Goal: Information Seeking & Learning: Learn about a topic

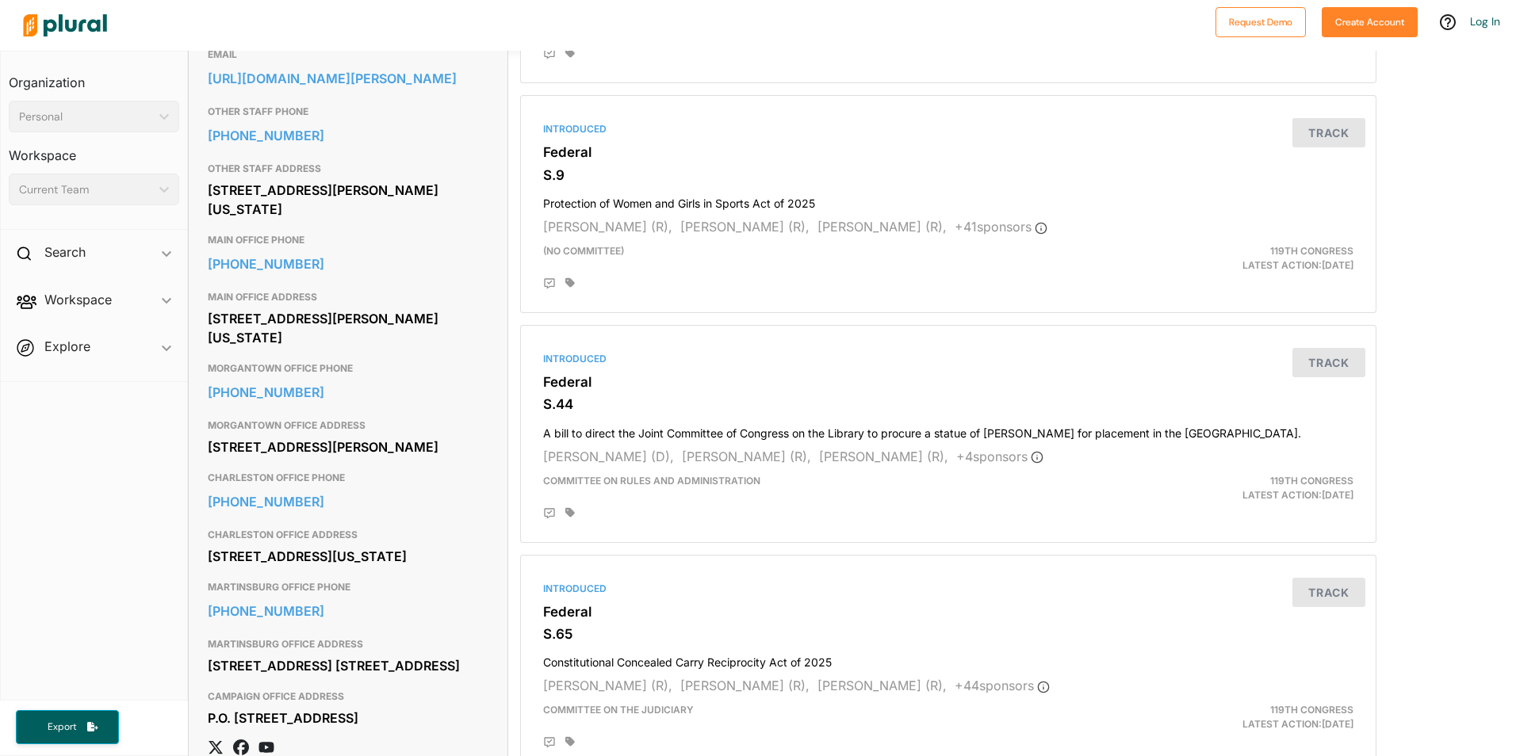
scroll to position [555, 0]
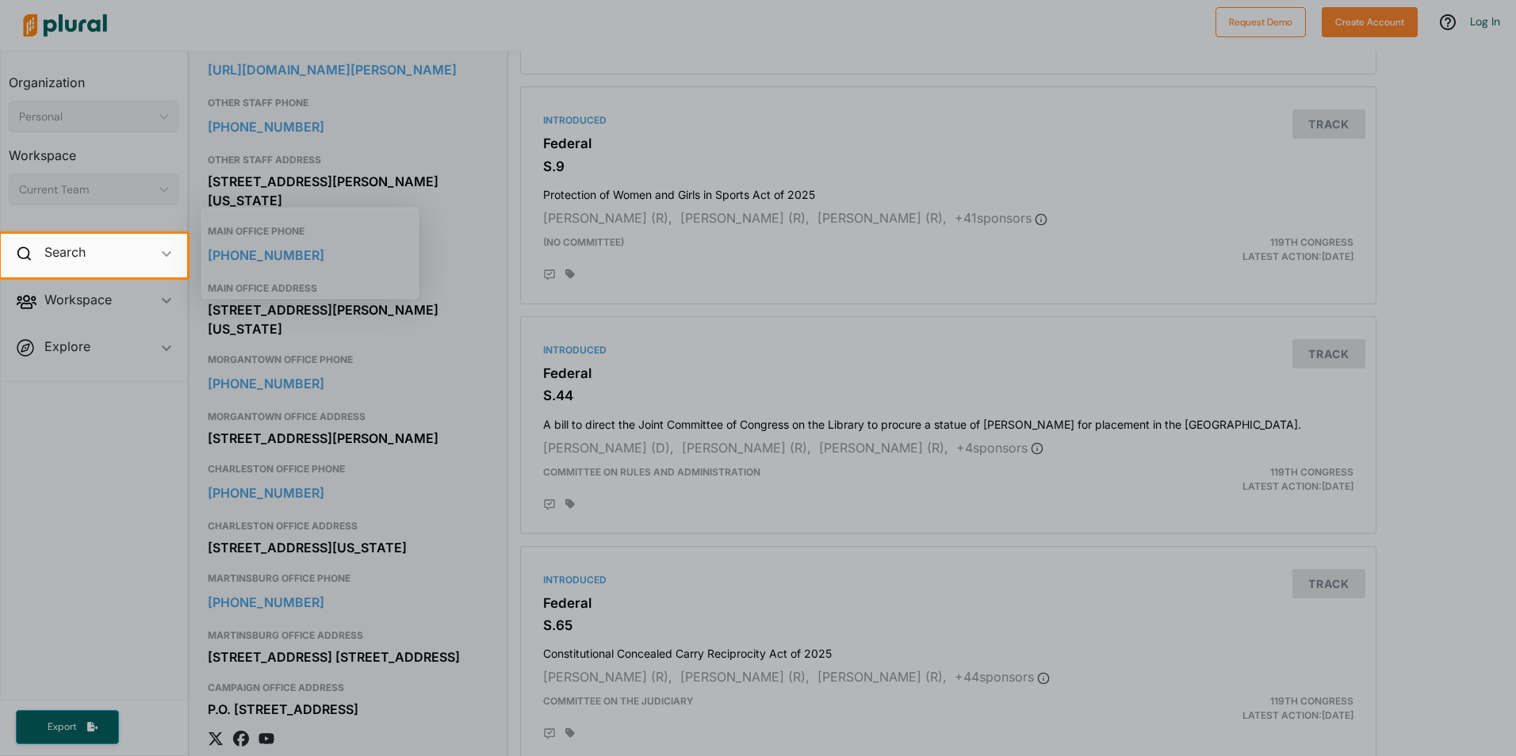
click at [368, 470] on div at bounding box center [758, 516] width 1516 height 479
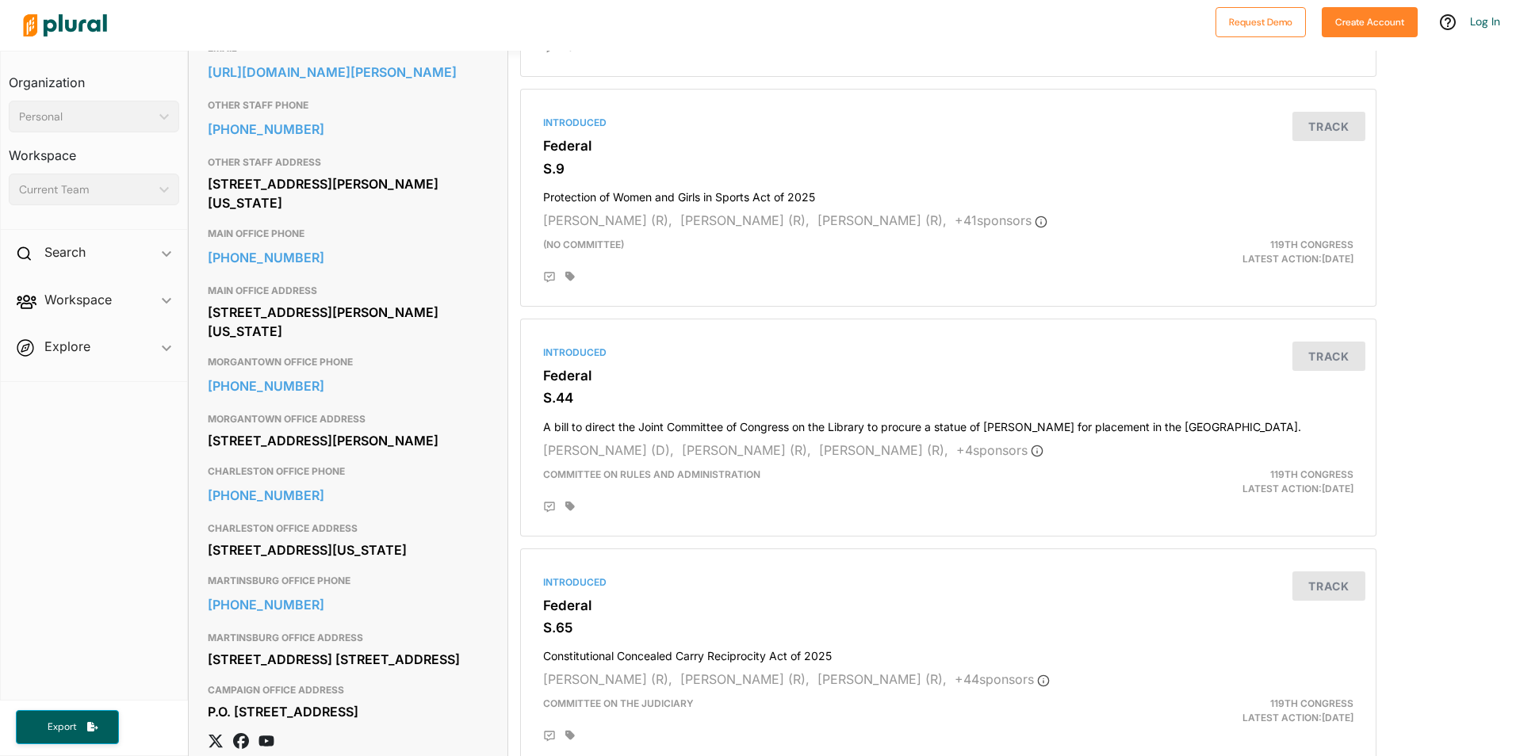
scroll to position [476, 0]
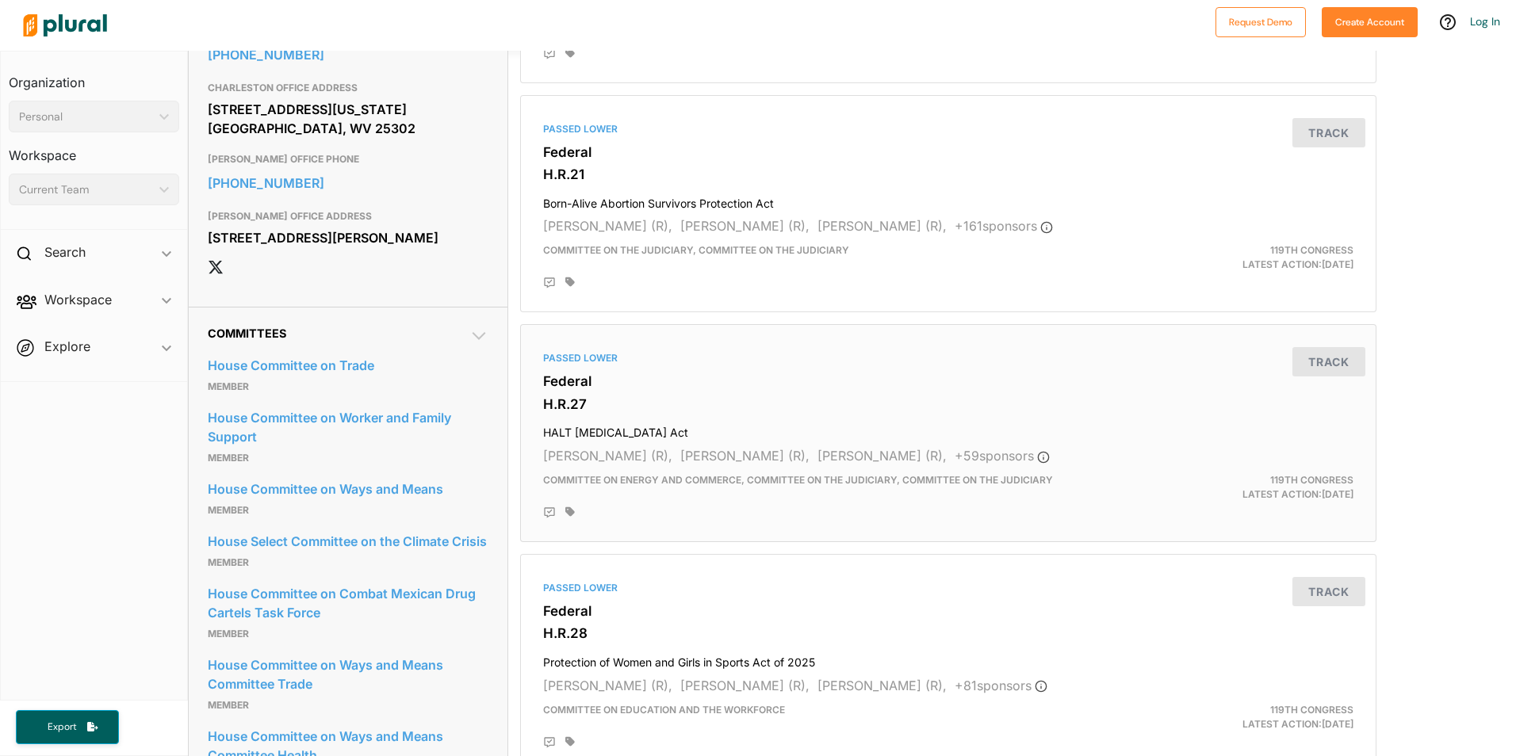
scroll to position [1110, 0]
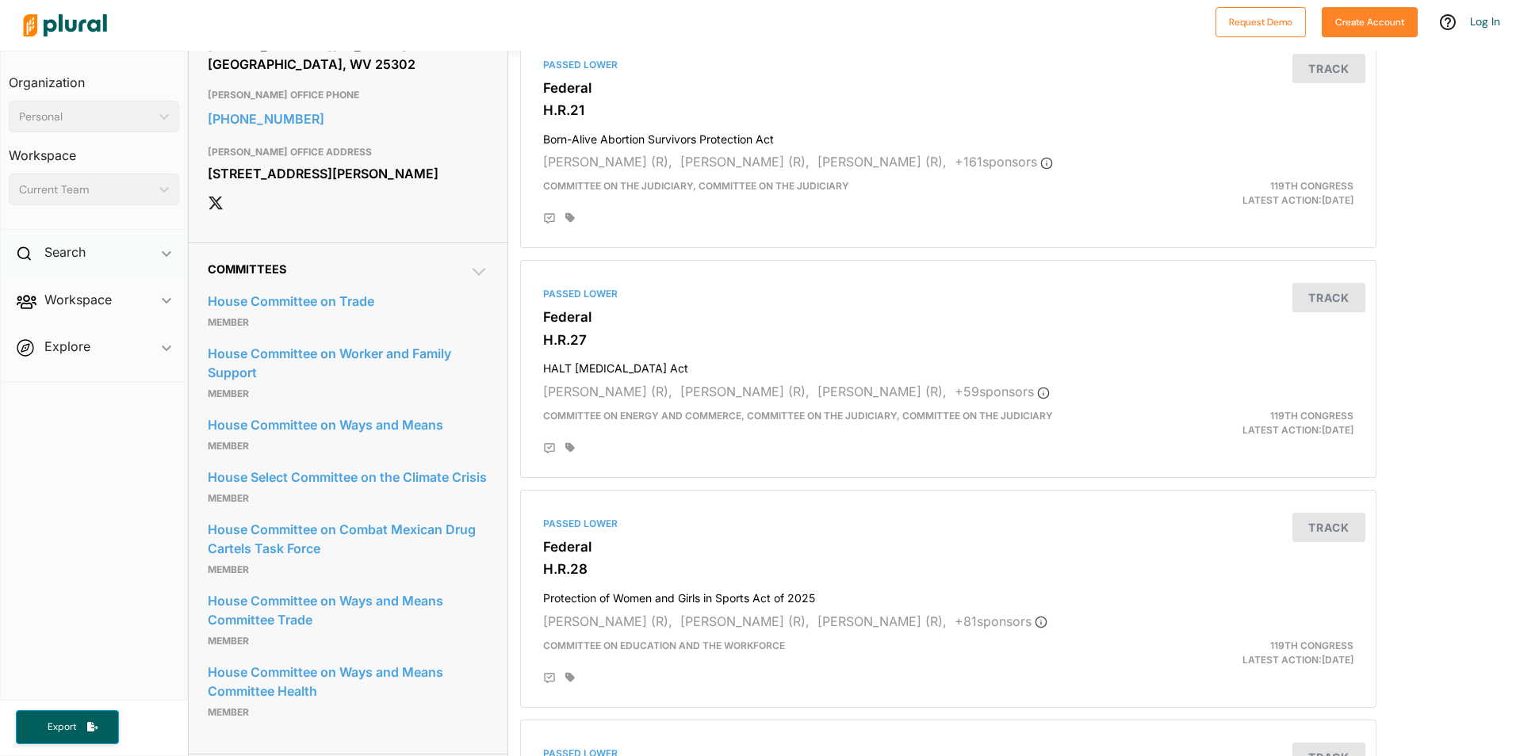
click at [109, 254] on div "Search ic_keyboard_arrow_down" at bounding box center [94, 255] width 186 height 43
click at [113, 256] on div "Search ic_keyboard_arrow_down" at bounding box center [94, 255] width 186 height 43
click at [5, 24] on nav "Request Demo Create Account Log In" at bounding box center [758, 25] width 1516 height 51
click at [124, 13] on div at bounding box center [612, 25] width 1192 height 55
click at [92, 36] on img at bounding box center [65, 25] width 111 height 55
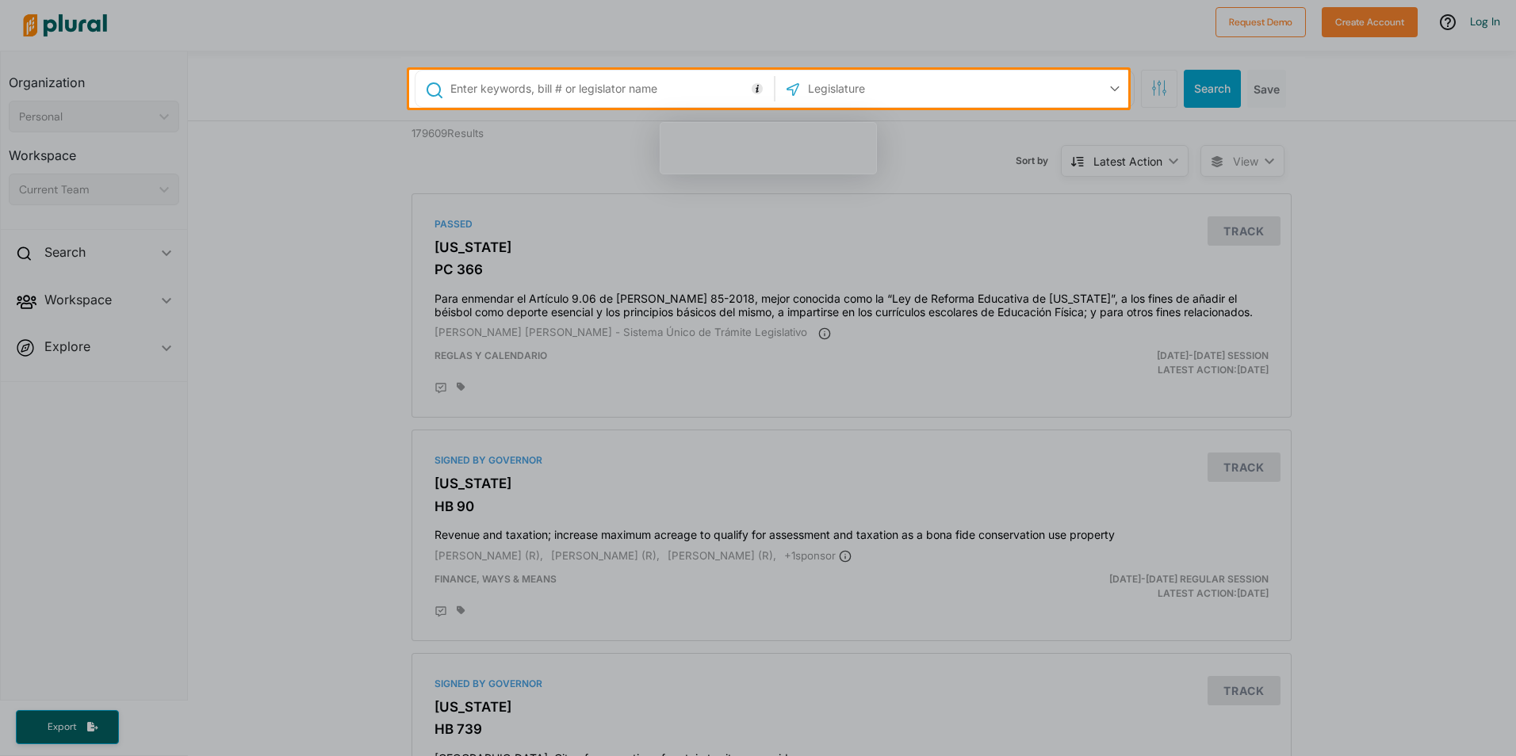
click at [550, 79] on input "text" at bounding box center [609, 89] width 321 height 30
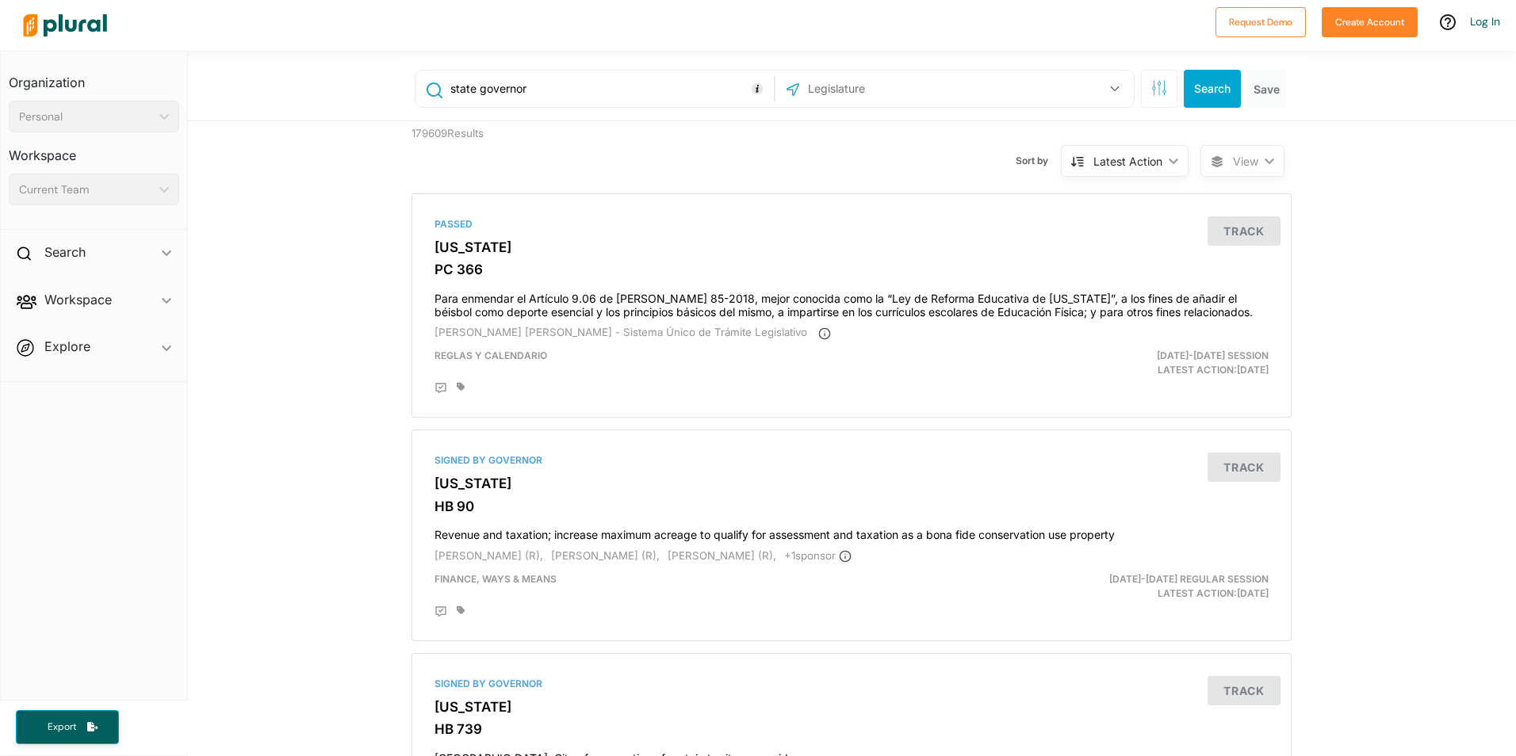
type input "state governor"
click at [1001, 86] on div "US Congress Alabama Alaska Arizona Arkansas California Colorado Connecticut Del…" at bounding box center [954, 89] width 350 height 30
click at [1001, 94] on div "US Congress Alabama Alaska Arizona Arkansas California Colorado Connecticut Del…" at bounding box center [954, 89] width 350 height 30
click at [1114, 90] on button "button" at bounding box center [1115, 89] width 30 height 30
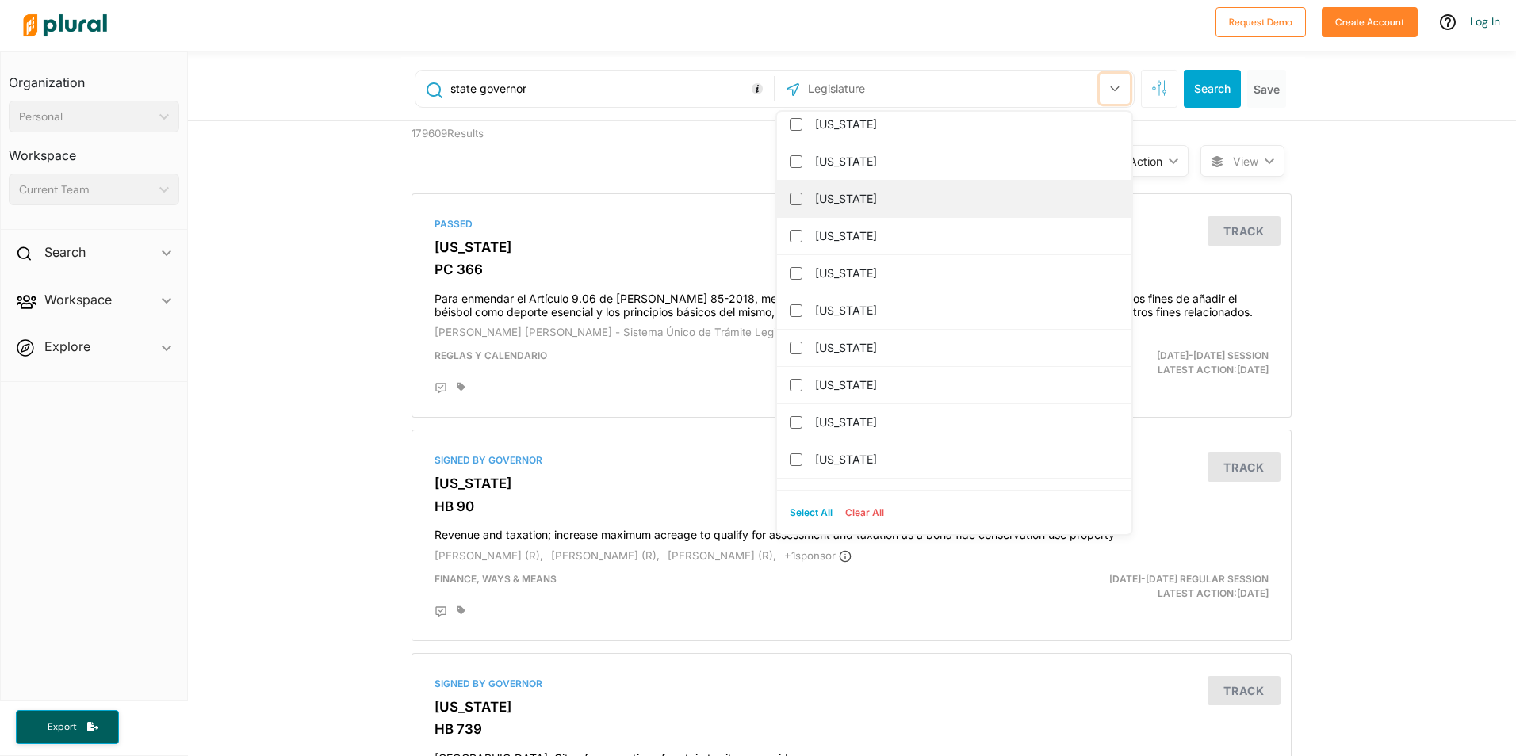
scroll to position [1586, 0]
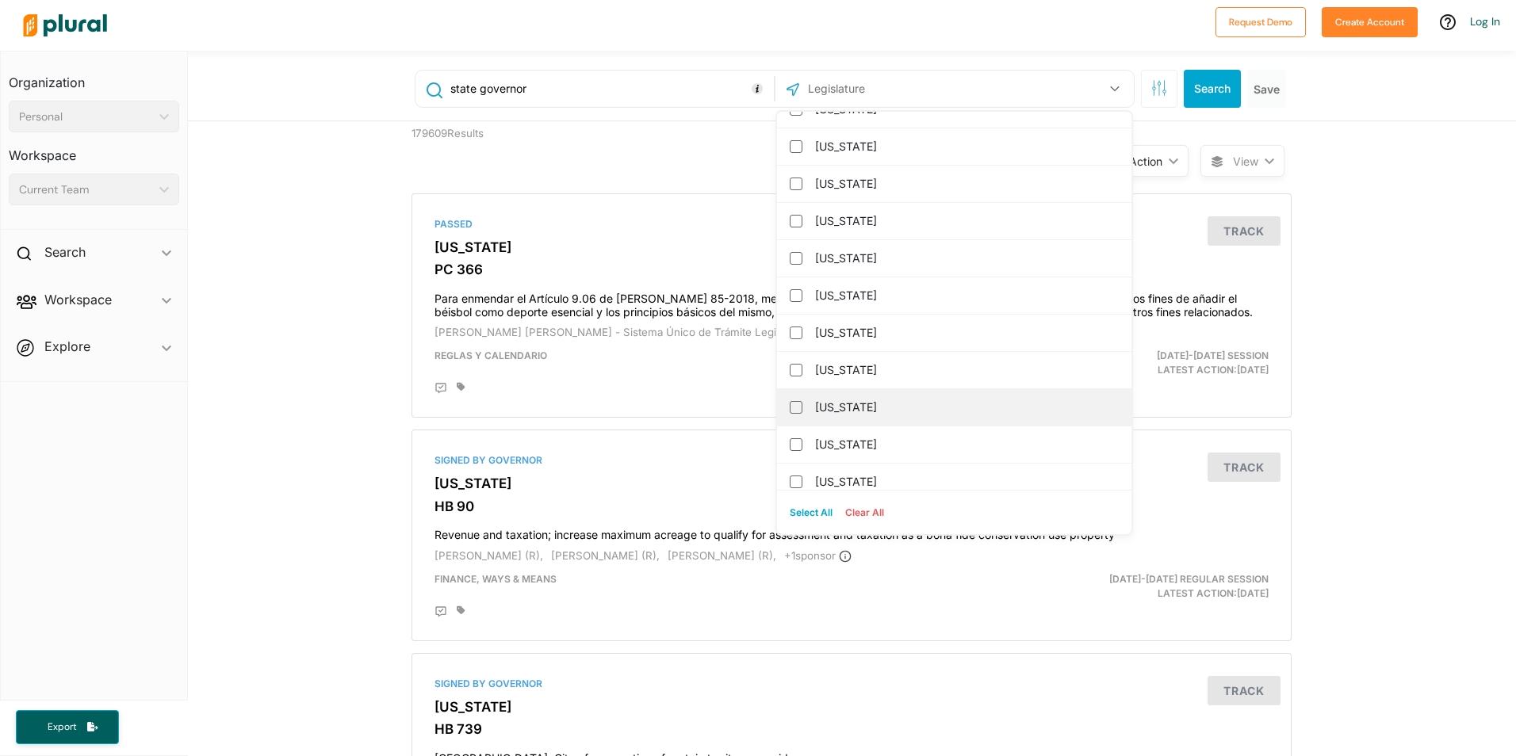
click at [902, 413] on label "[US_STATE]" at bounding box center [965, 408] width 300 height 24
click at [802, 413] on input "[US_STATE]" at bounding box center [796, 407] width 13 height 13
click at [987, 589] on div "Finance, Ways & Means" at bounding box center [709, 586] width 572 height 29
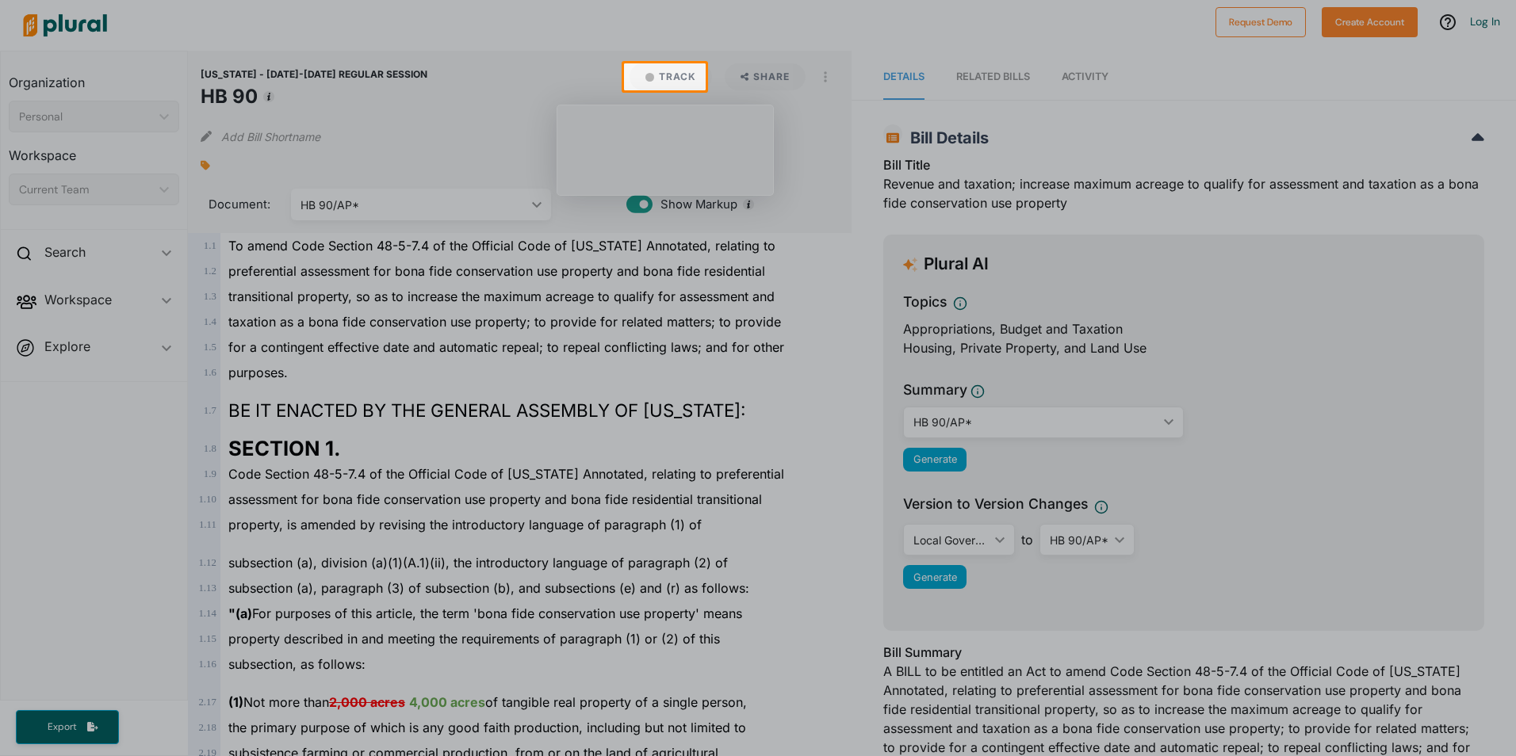
drag, startPoint x: 723, startPoint y: 92, endPoint x: 719, endPoint y: 101, distance: 10.3
click at [720, 98] on div at bounding box center [758, 423] width 1516 height 666
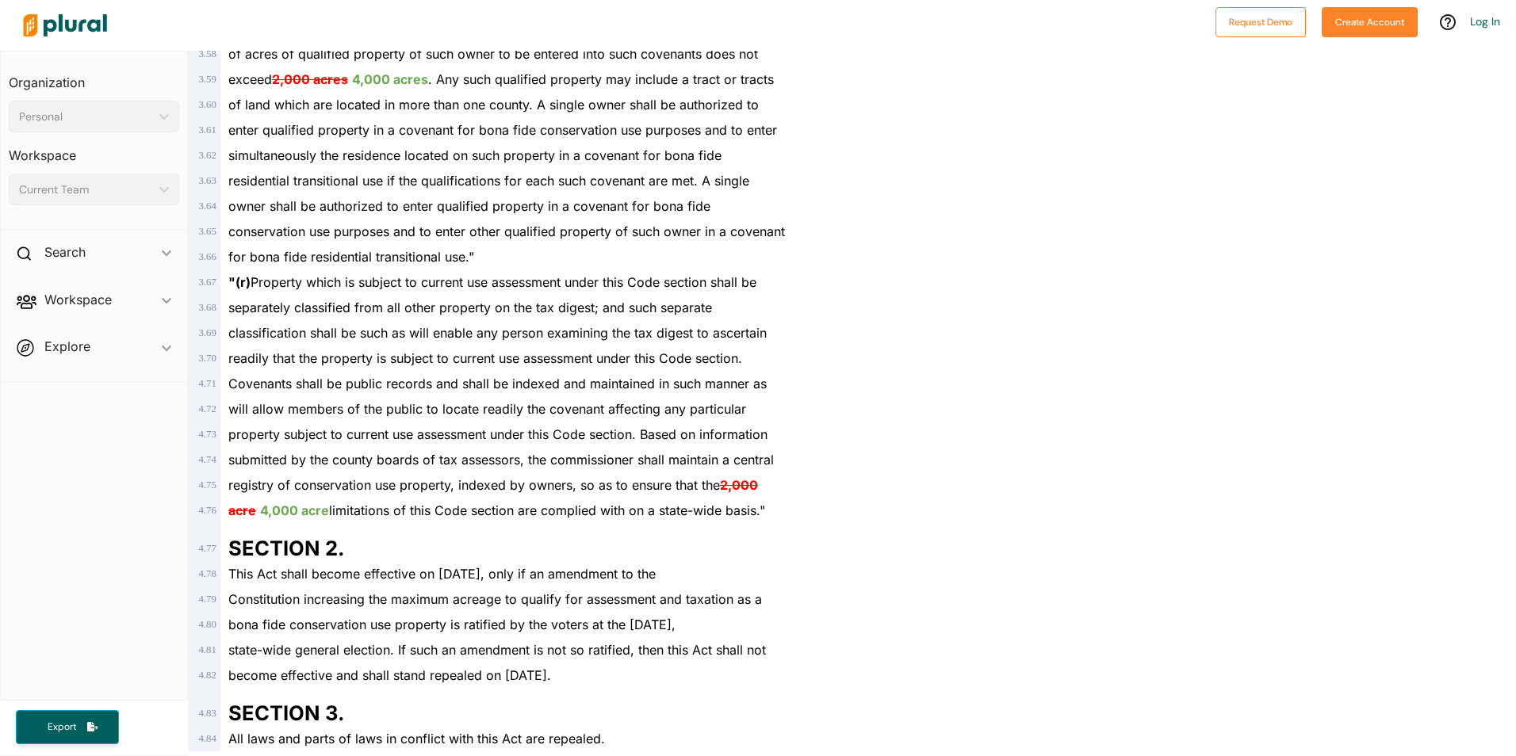
scroll to position [1687, 0]
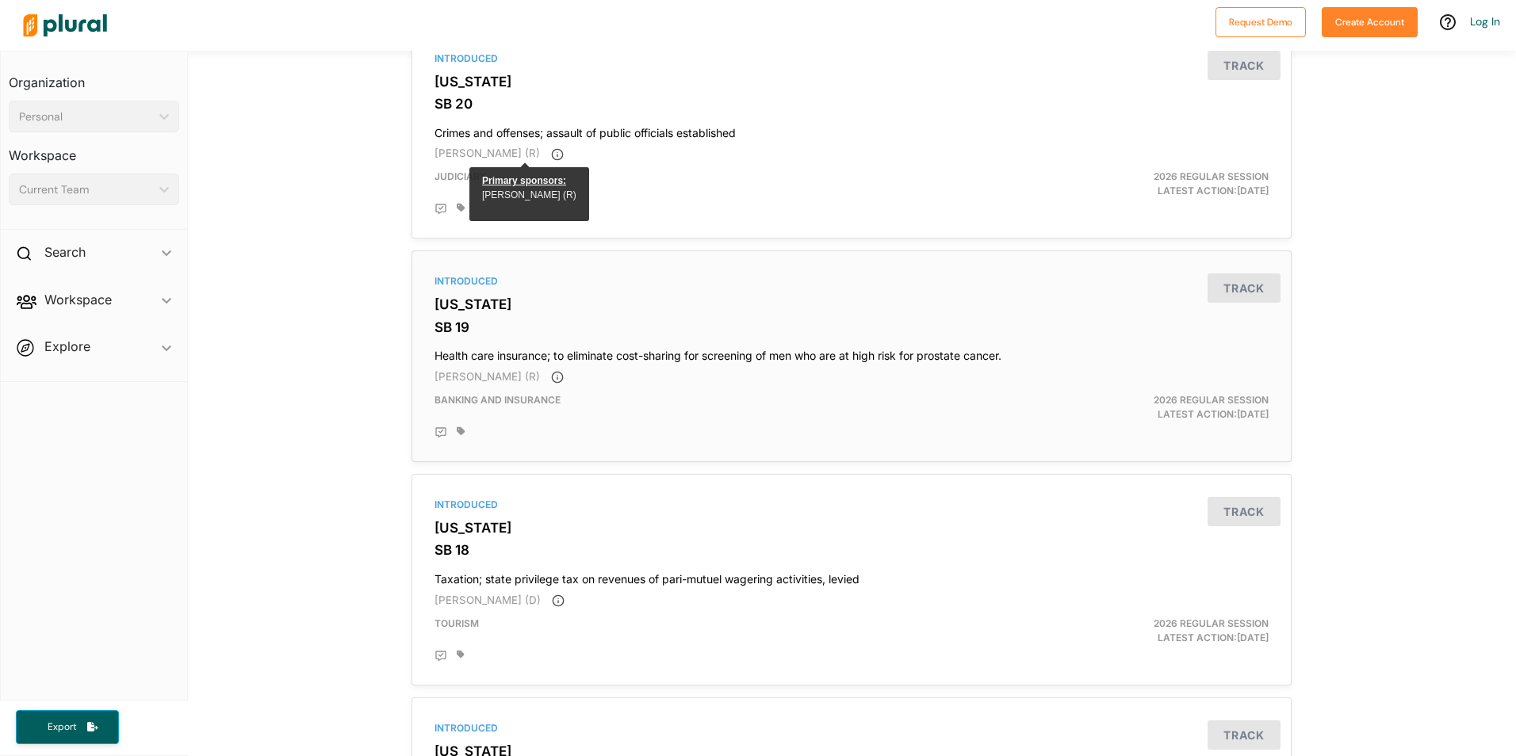
scroll to position [2004, 0]
